Goal: Information Seeking & Learning: Learn about a topic

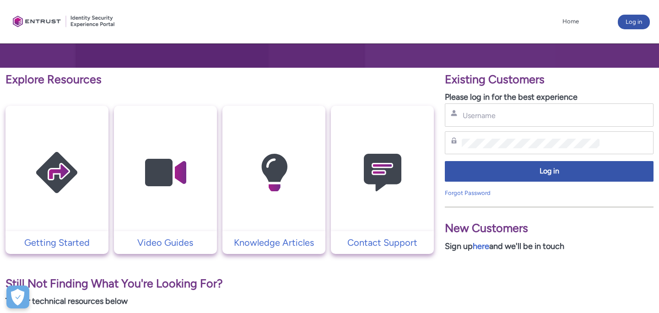
scroll to position [122, 0]
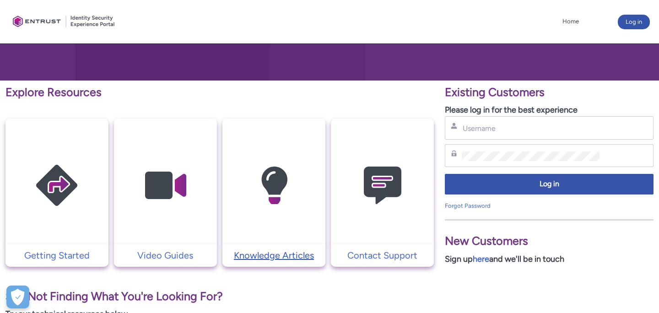
click at [286, 253] on p "Knowledge Articles" at bounding box center [274, 256] width 94 height 14
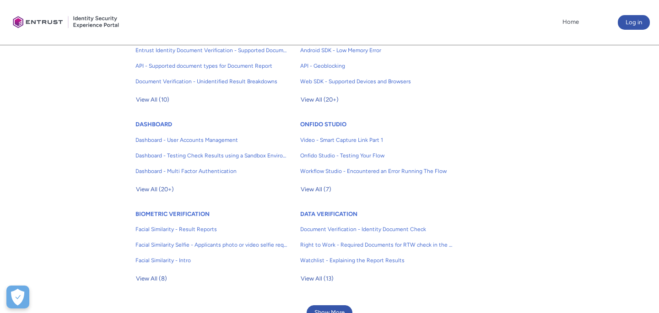
scroll to position [260, 0]
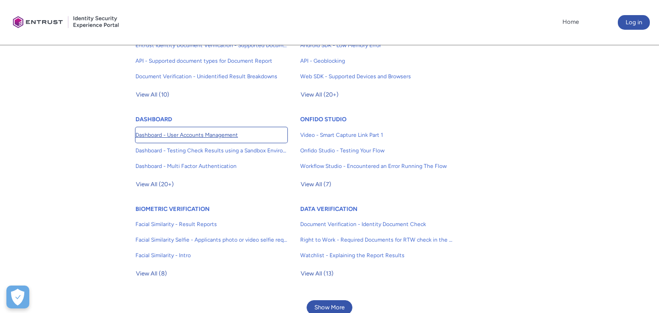
click at [199, 131] on span "Dashboard - User Accounts Management" at bounding box center [211, 135] width 152 height 8
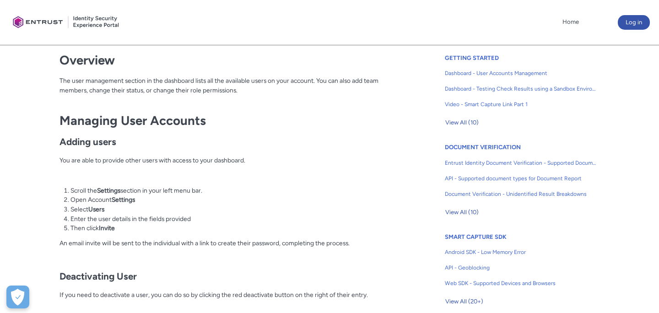
scroll to position [230, 0]
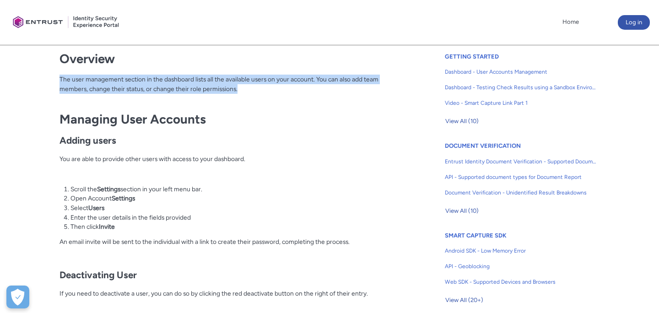
drag, startPoint x: 258, startPoint y: 87, endPoint x: 63, endPoint y: 73, distance: 195.0
copy p "The user management section in the dashboard lists all the available users on y…"
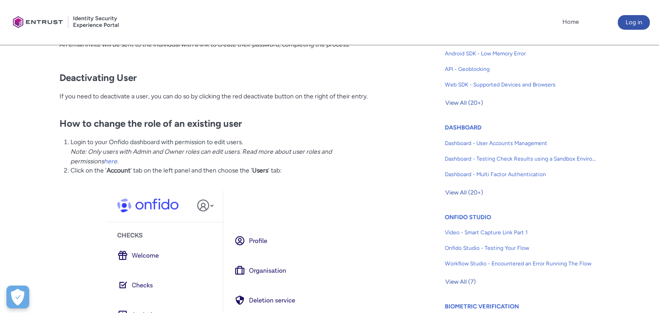
scroll to position [0, 0]
